Goal: Transaction & Acquisition: Purchase product/service

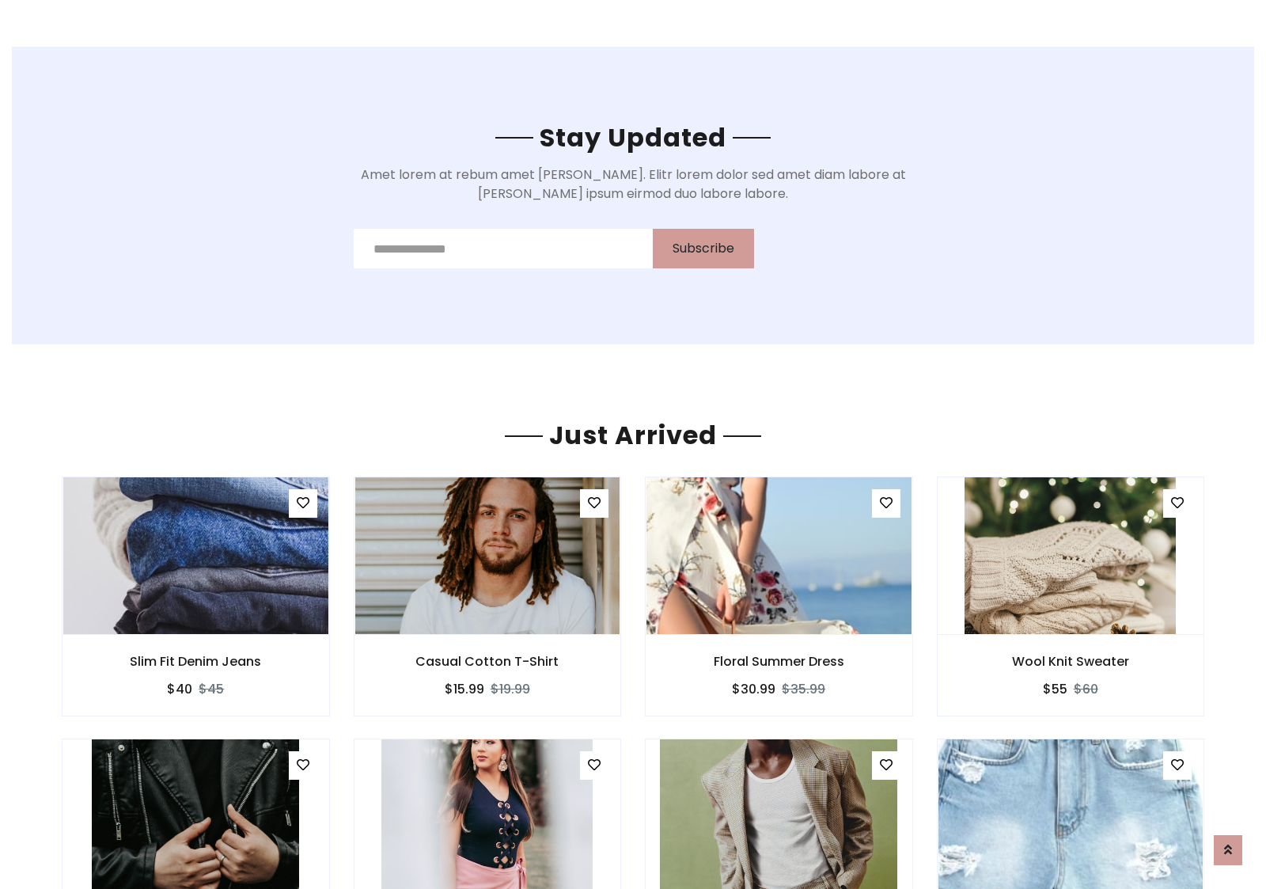
scroll to position [1854, 0]
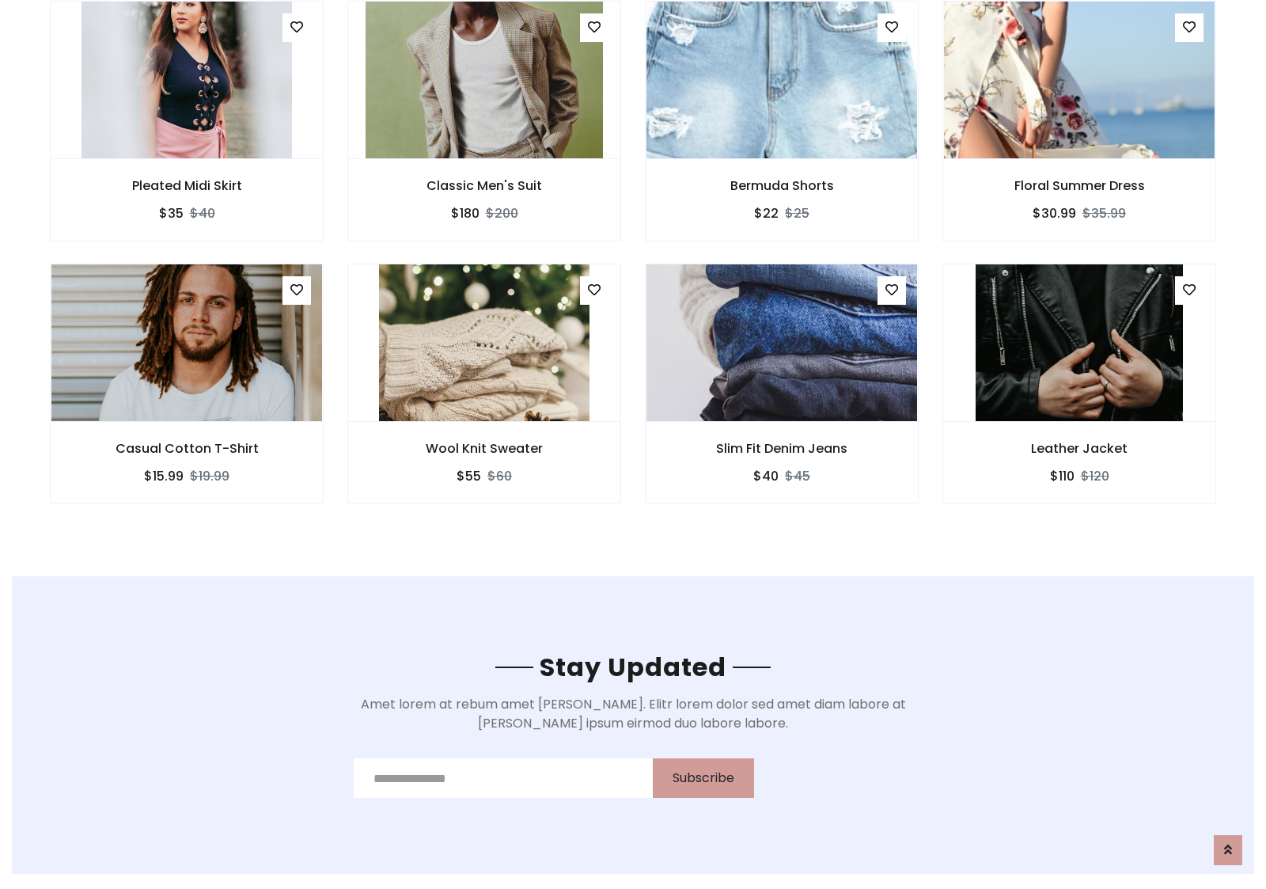
click at [633, 268] on div "Slim Fit Denim Jeans $40 $45" at bounding box center [782, 395] width 298 height 262
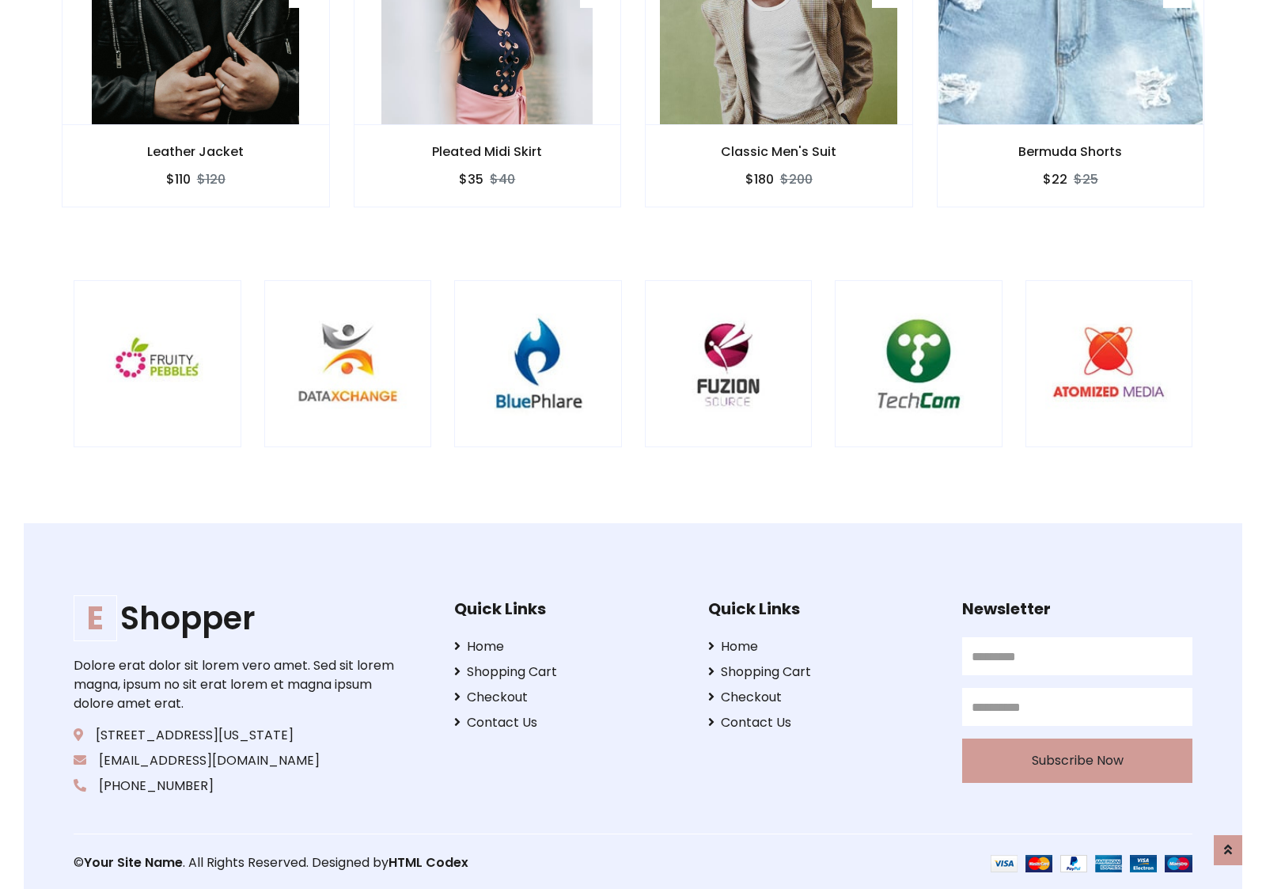
scroll to position [3013, 0]
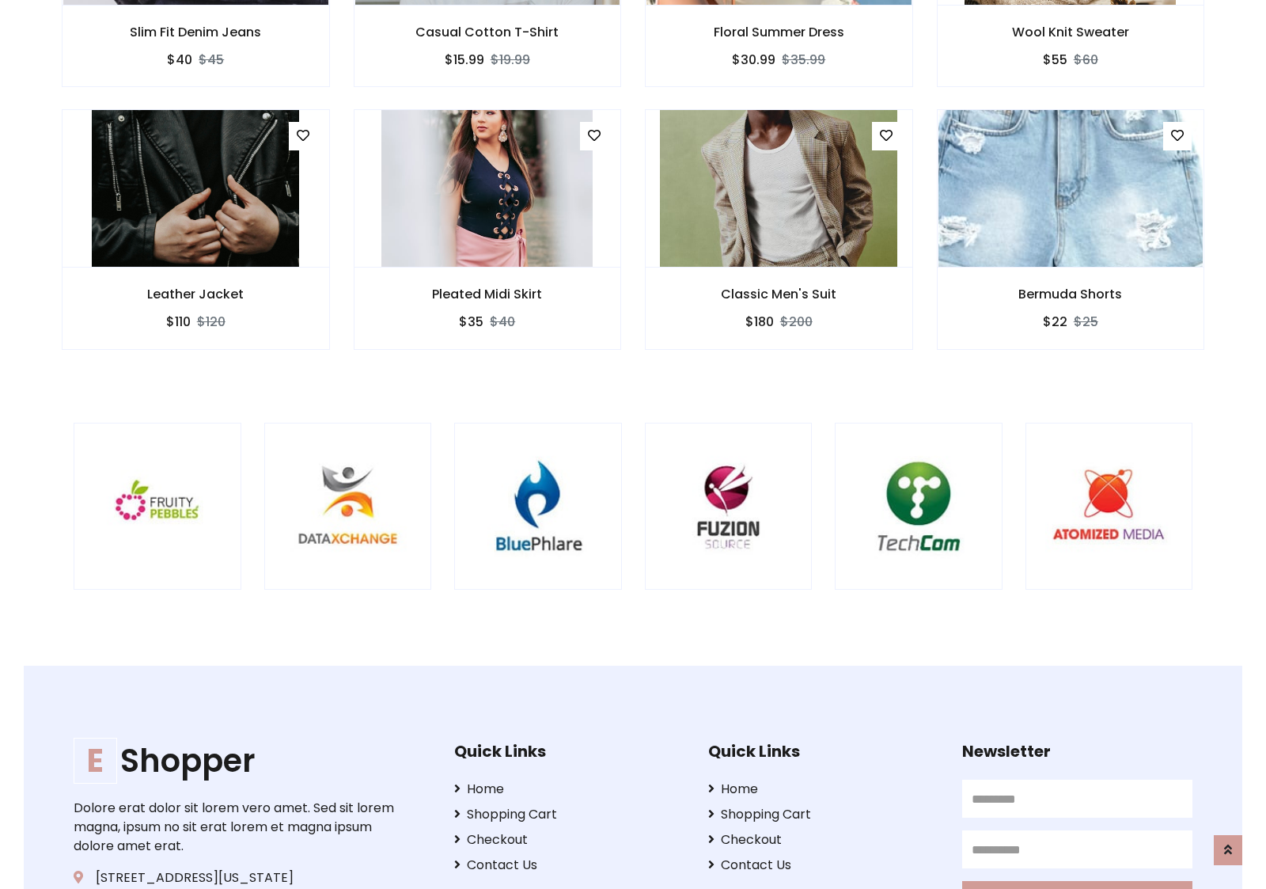
click at [633, 444] on div at bounding box center [834, 507] width 3807 height 168
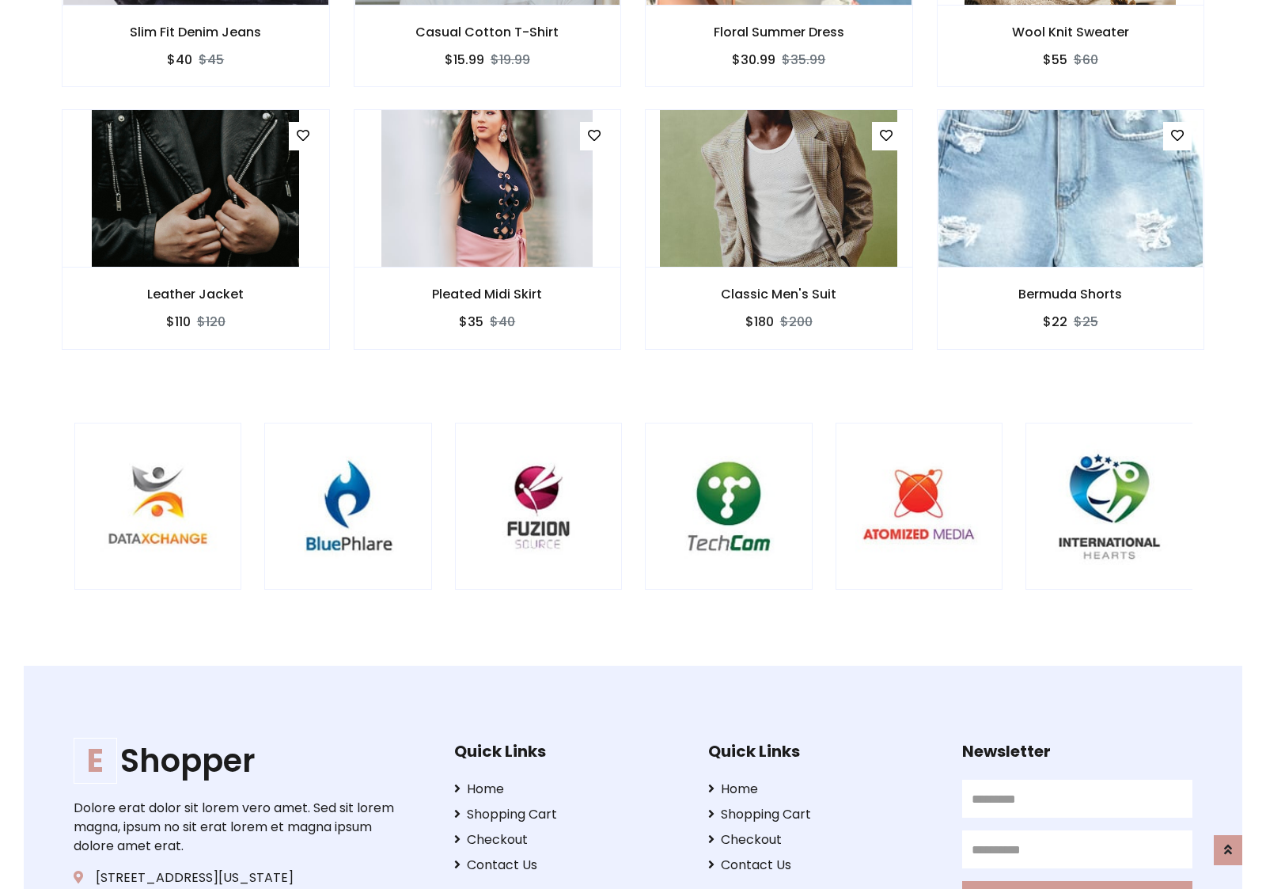
click at [633, 444] on div at bounding box center [645, 507] width 3807 height 168
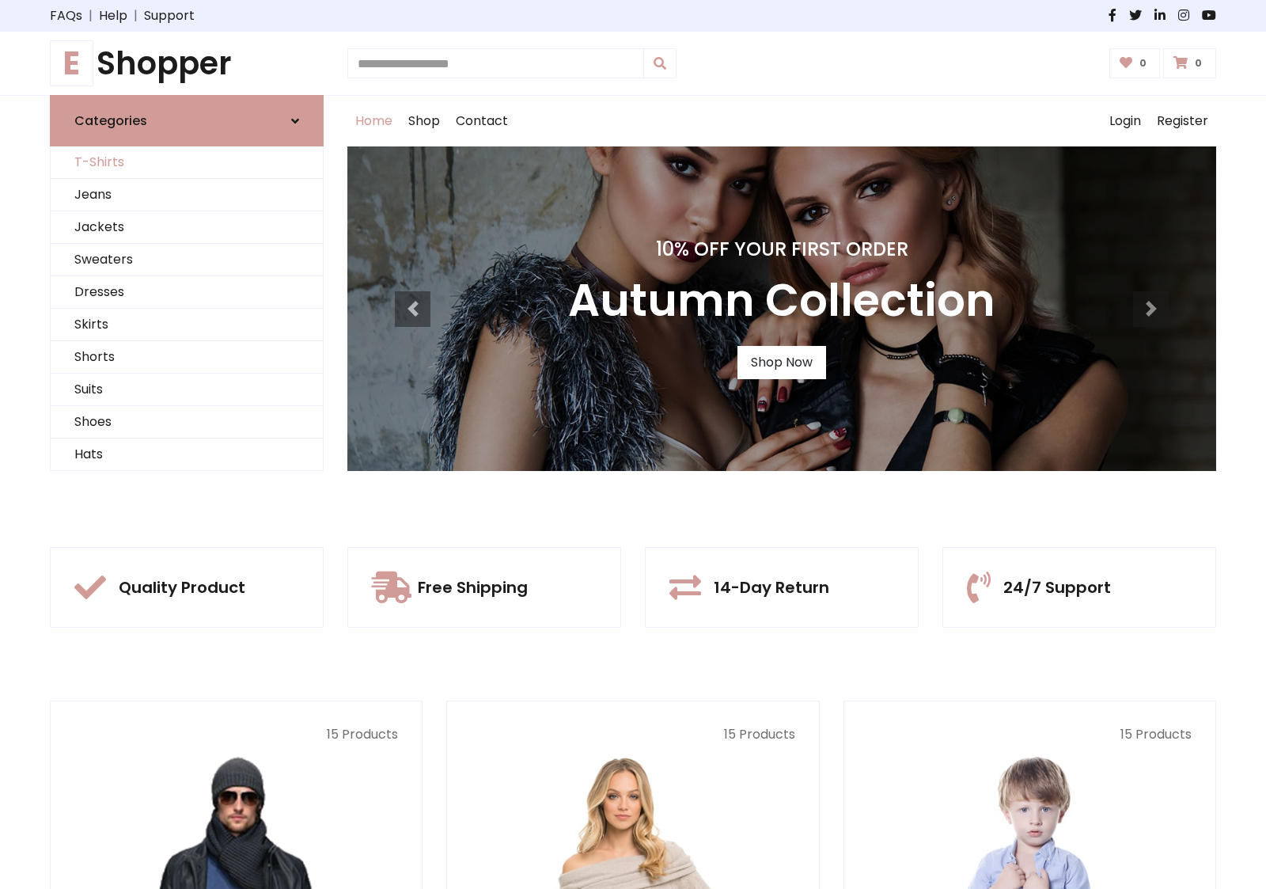
click at [187, 162] on link "T-Shirts" at bounding box center [187, 162] width 272 height 32
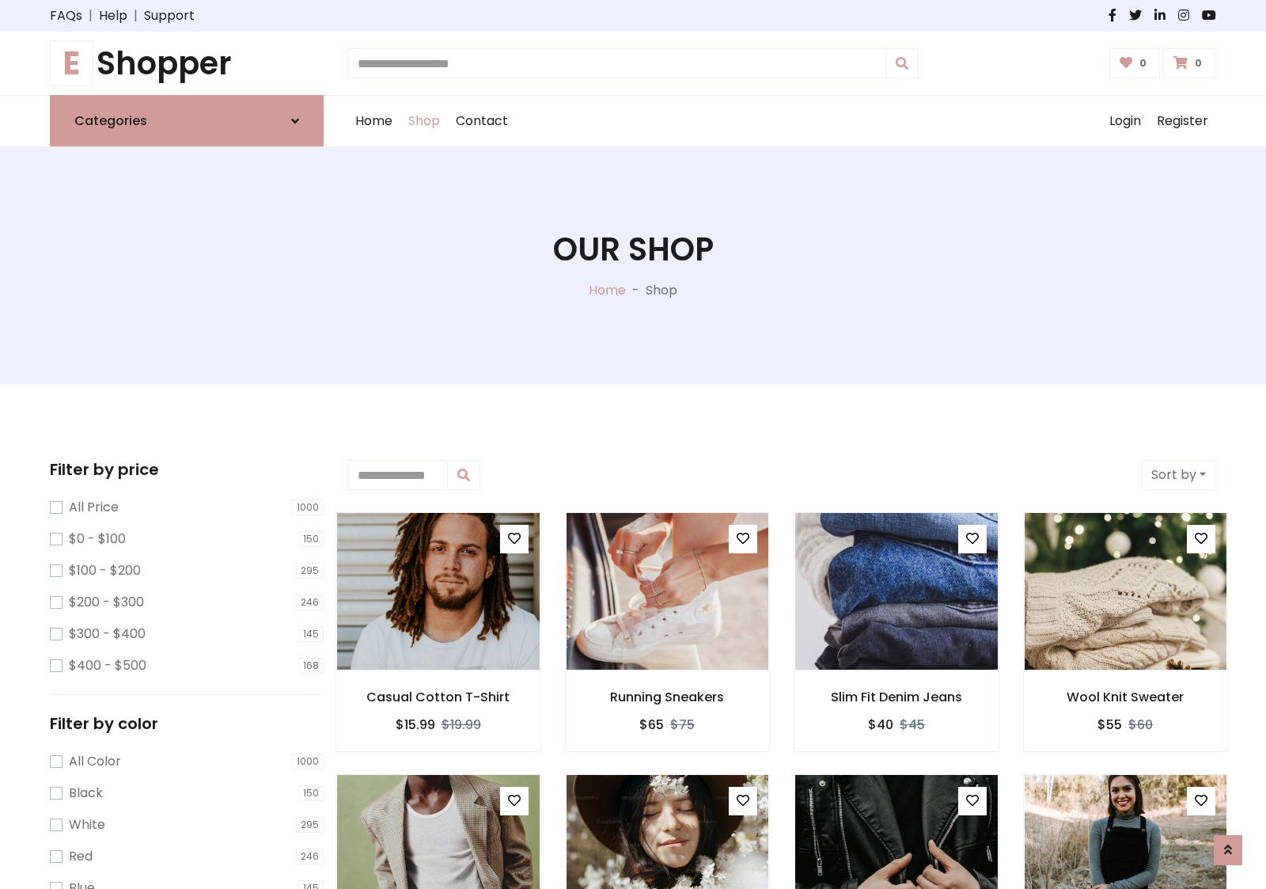
scroll to position [635, 0]
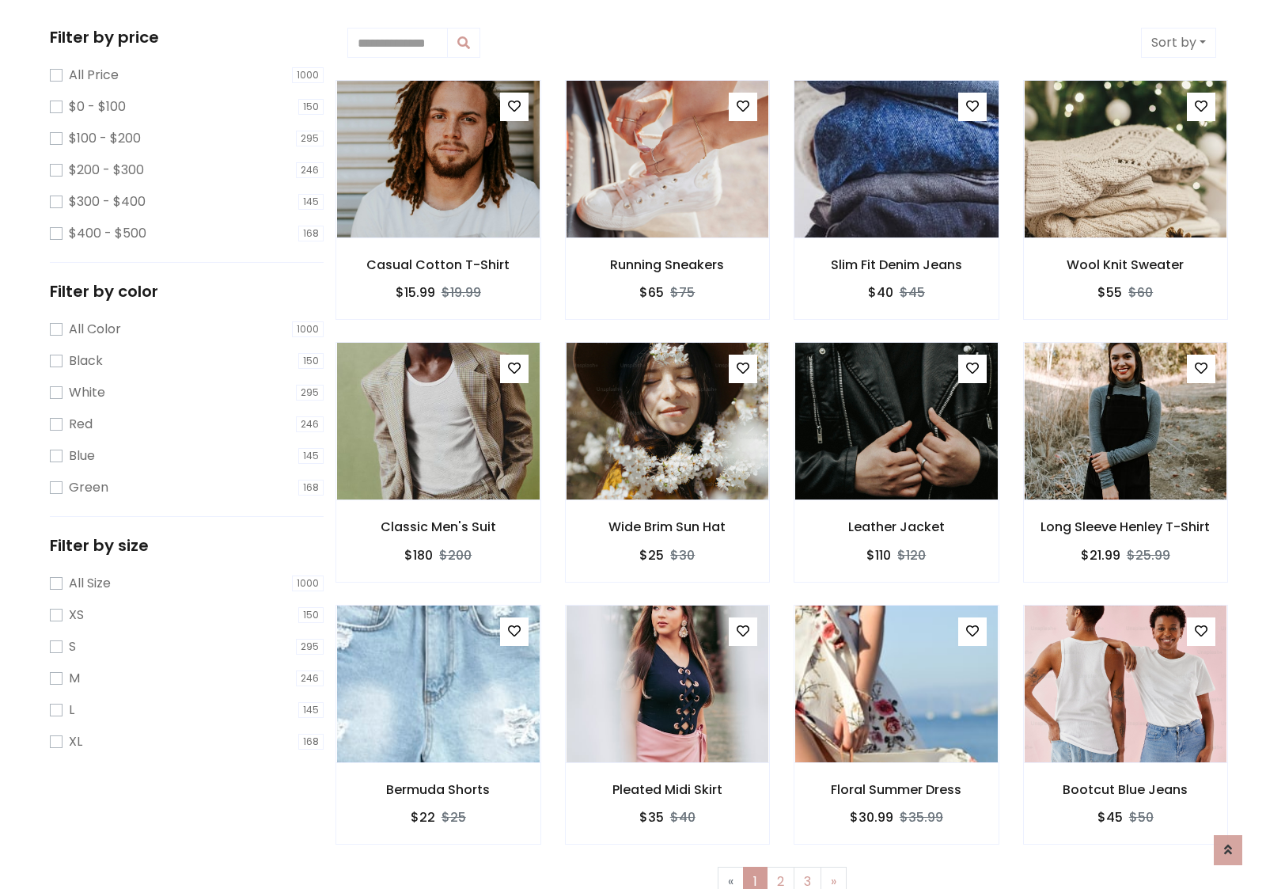
scroll to position [0, 0]
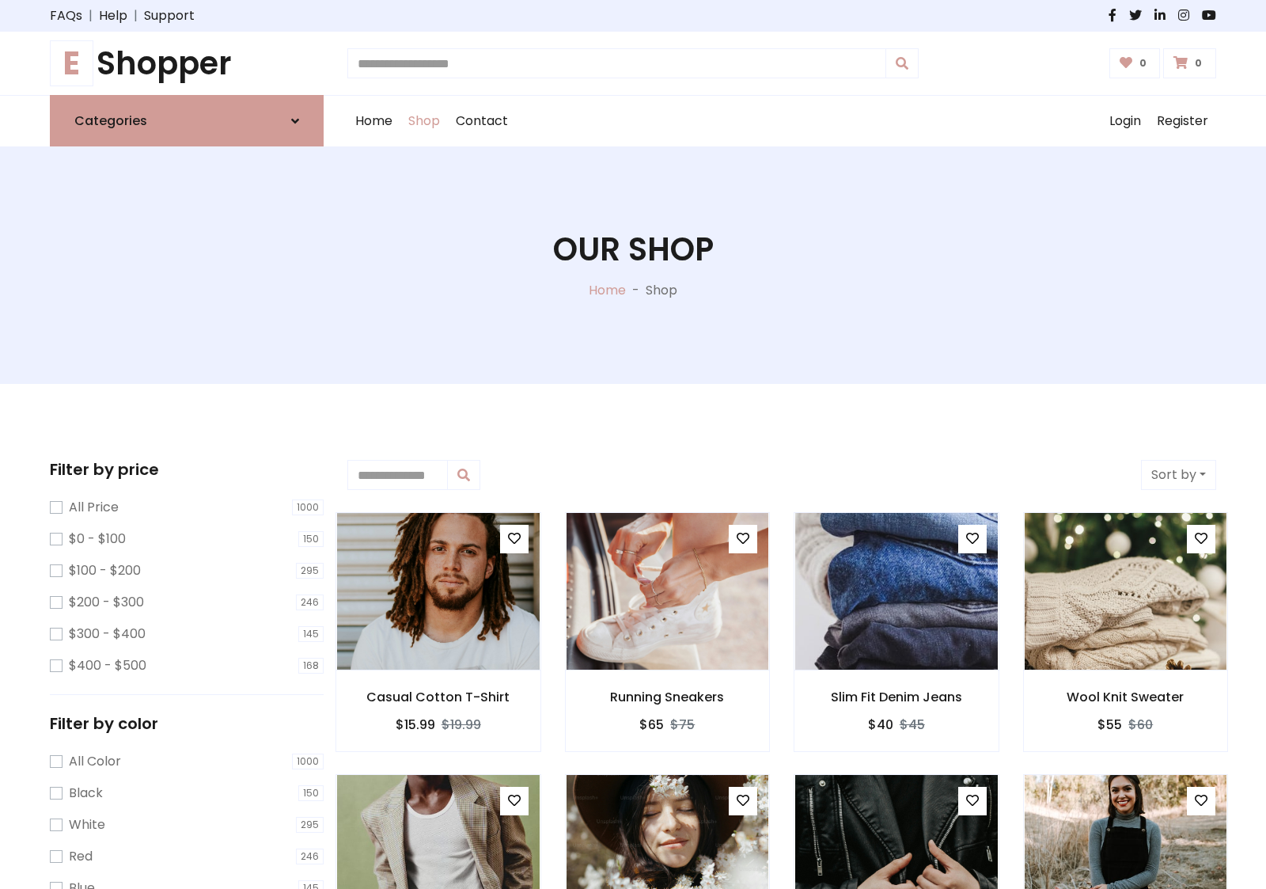
click at [187, 63] on h1 "E Shopper" at bounding box center [187, 63] width 274 height 38
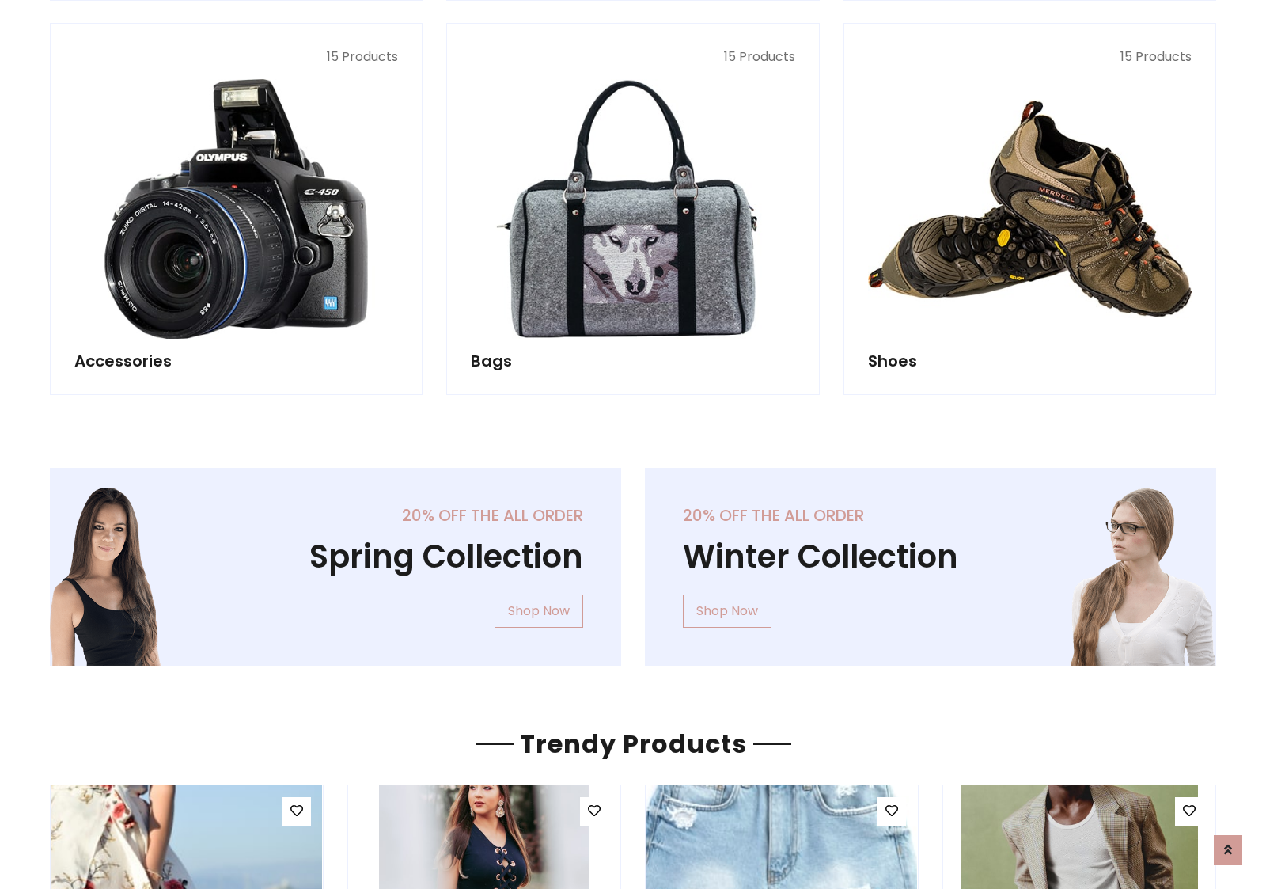
scroll to position [1538, 0]
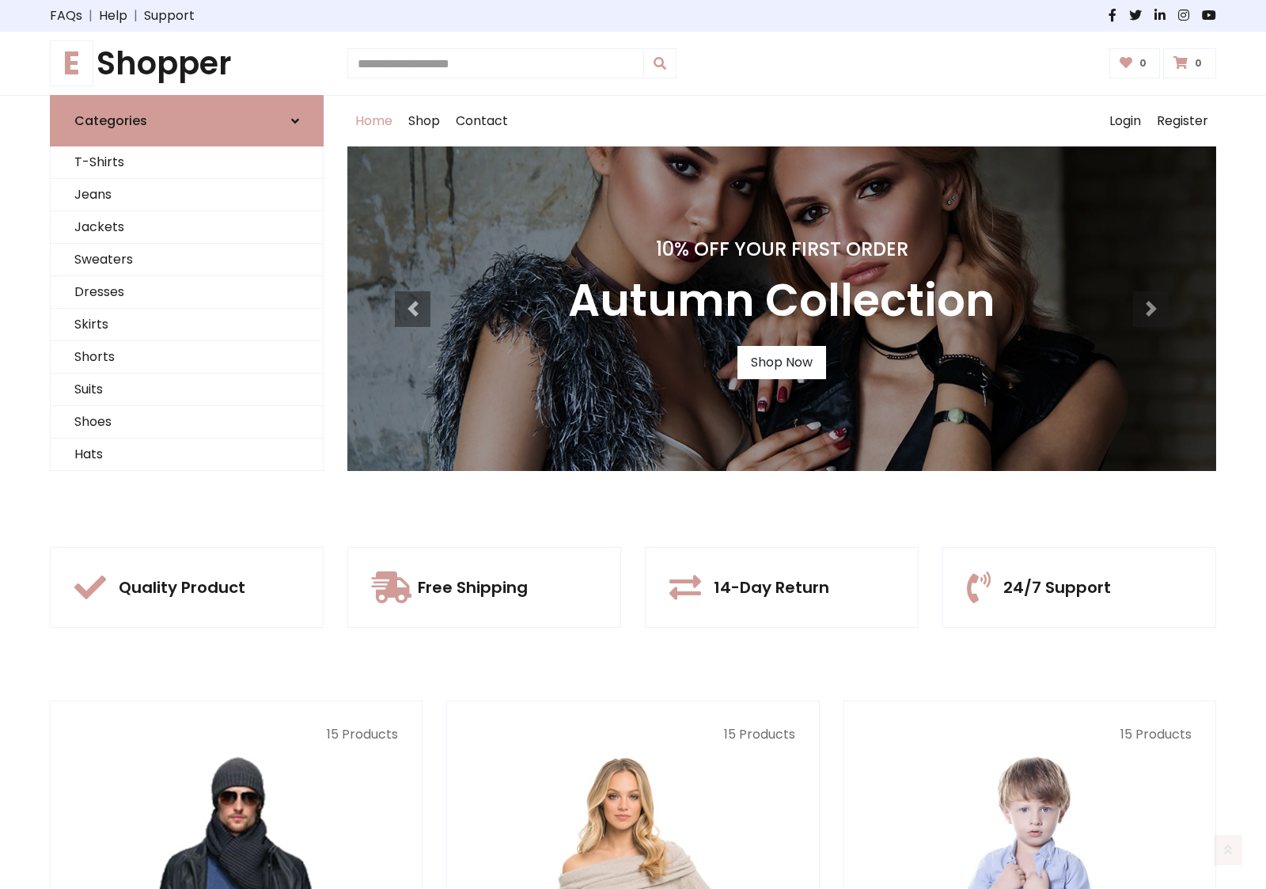
scroll to position [519, 0]
